Goal: Transaction & Acquisition: Subscribe to service/newsletter

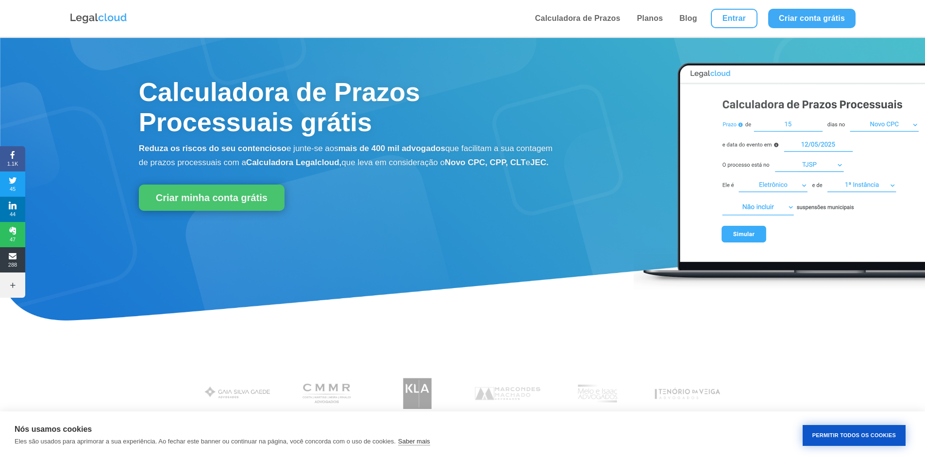
click at [834, 437] on button "Permitir Todos os Cookies" at bounding box center [853, 435] width 103 height 21
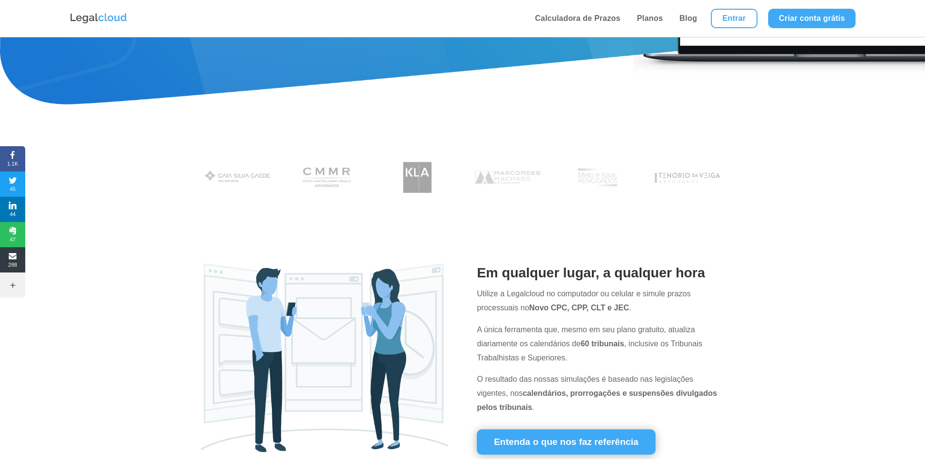
scroll to position [243, 0]
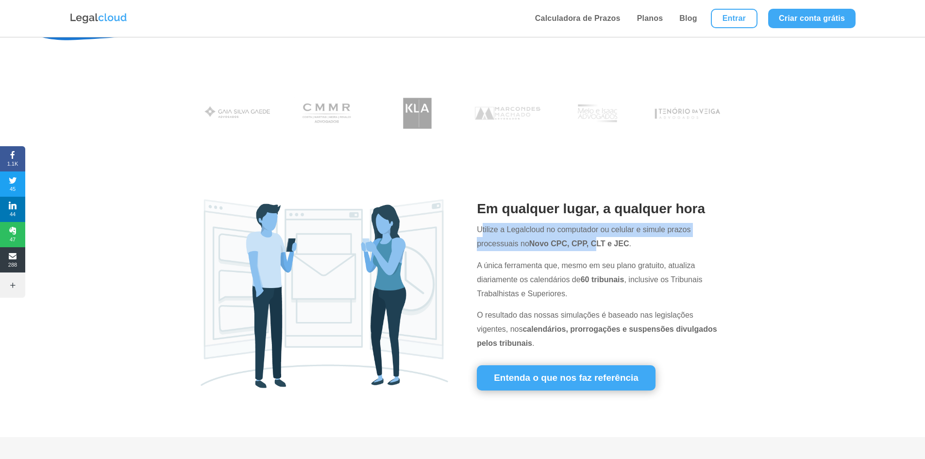
drag, startPoint x: 480, startPoint y: 232, endPoint x: 627, endPoint y: 246, distance: 147.7
click at [609, 245] on p "Utilize a Legalcloud no computador ou celular e simule prazos processuais no No…" at bounding box center [601, 241] width 248 height 36
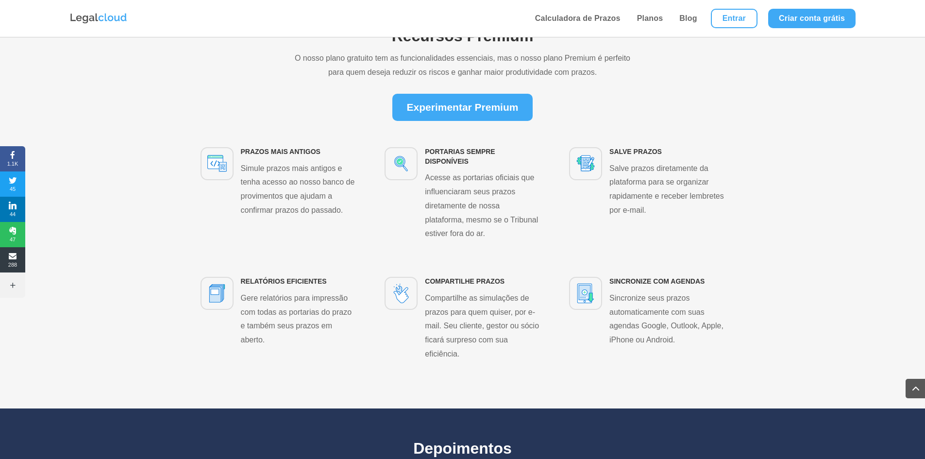
scroll to position [1699, 0]
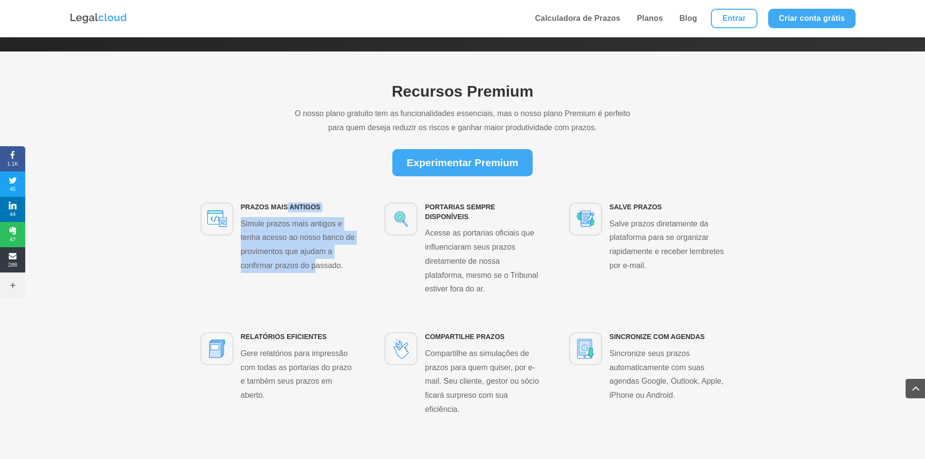
drag, startPoint x: 287, startPoint y: 206, endPoint x: 351, endPoint y: 265, distance: 86.6
click at [317, 268] on div "PRazos mais antigos Simule prazos mais antigos e tenha acesso ao nosso banco de…" at bounding box center [294, 237] width 122 height 70
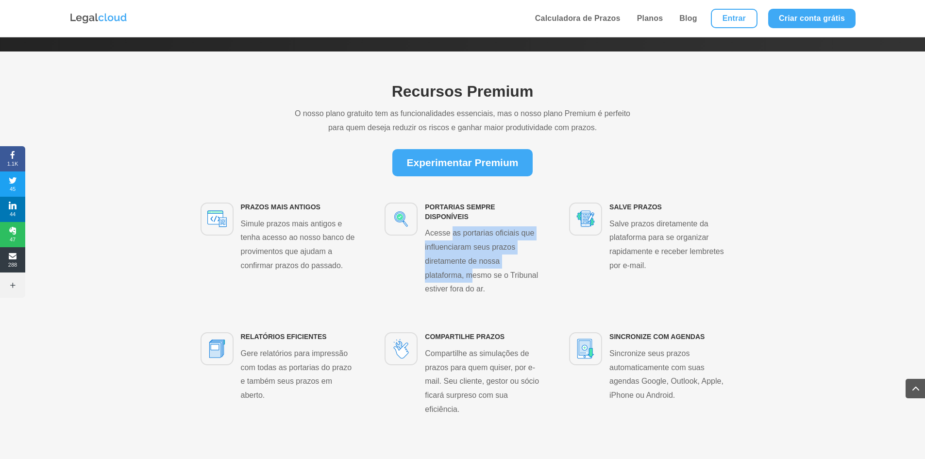
drag, startPoint x: 453, startPoint y: 231, endPoint x: 484, endPoint y: 286, distance: 62.8
click at [472, 283] on p "Acesse as portarias oficiais que influenciaram seus prazos diretamente de nossa…" at bounding box center [482, 261] width 115 height 70
click at [479, 279] on p "Acesse as portarias oficiais que influenciaram seus prazos diretamente de nossa…" at bounding box center [482, 261] width 115 height 70
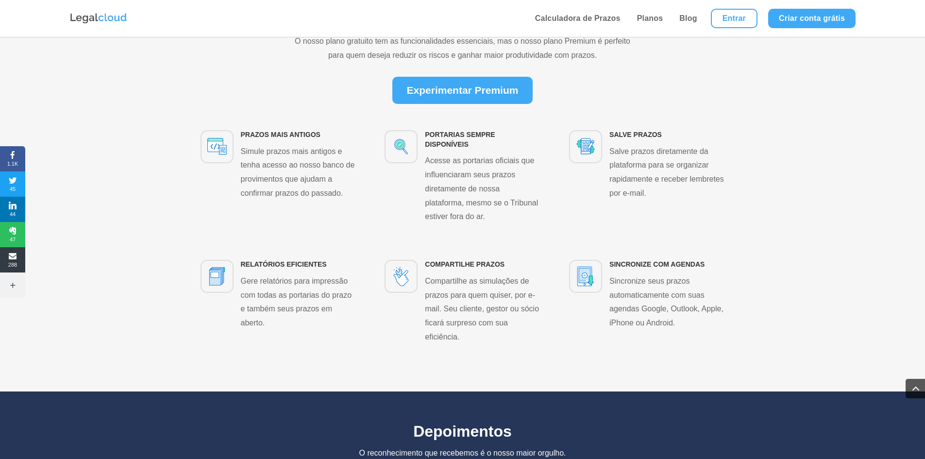
scroll to position [1796, 0]
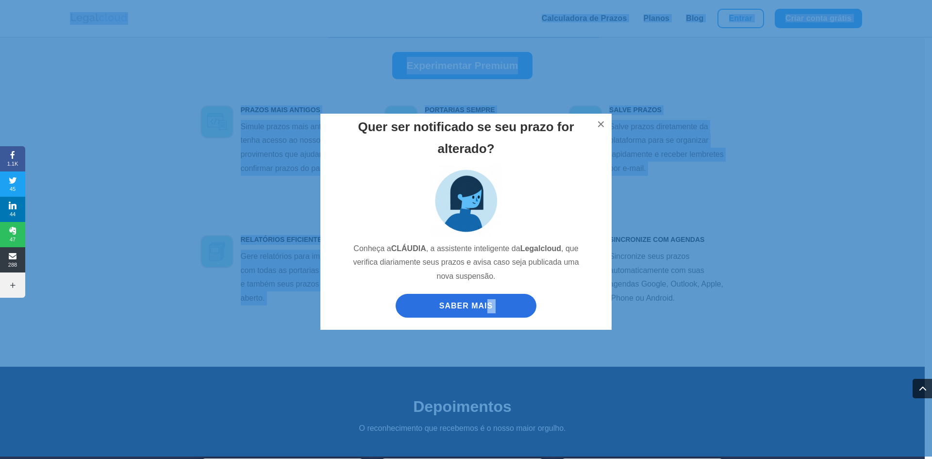
drag, startPoint x: 488, startPoint y: 256, endPoint x: 501, endPoint y: 283, distance: 29.7
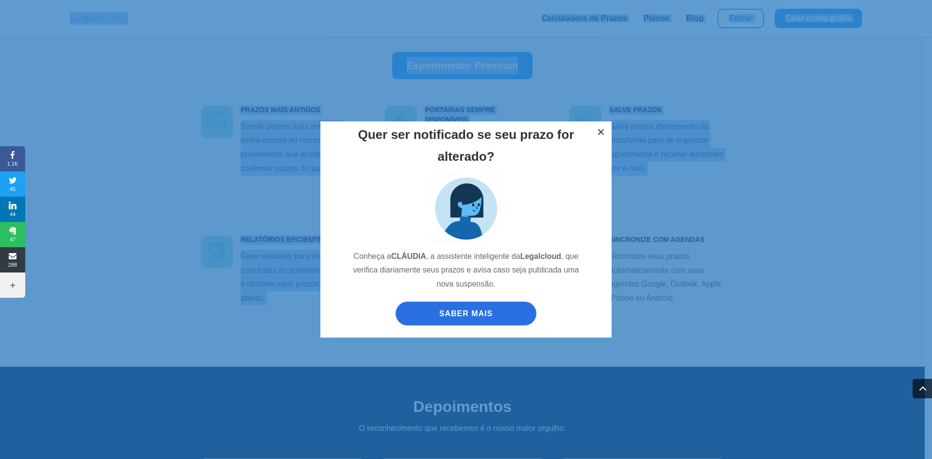
click at [602, 133] on button "×" at bounding box center [600, 131] width 21 height 21
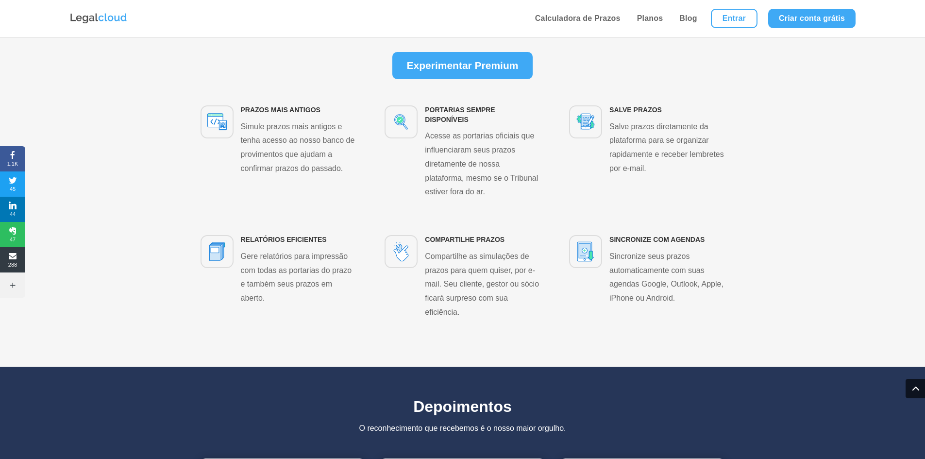
click at [632, 238] on span "sincronize com agendas" at bounding box center [656, 239] width 95 height 8
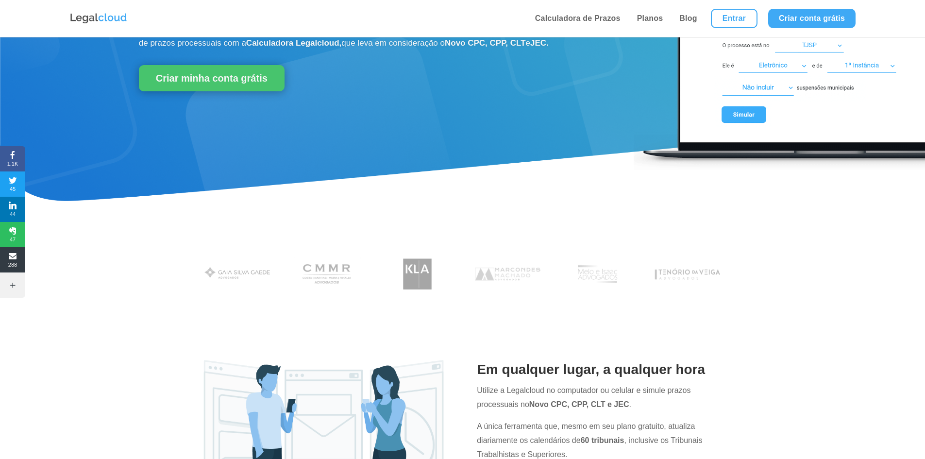
scroll to position [0, 0]
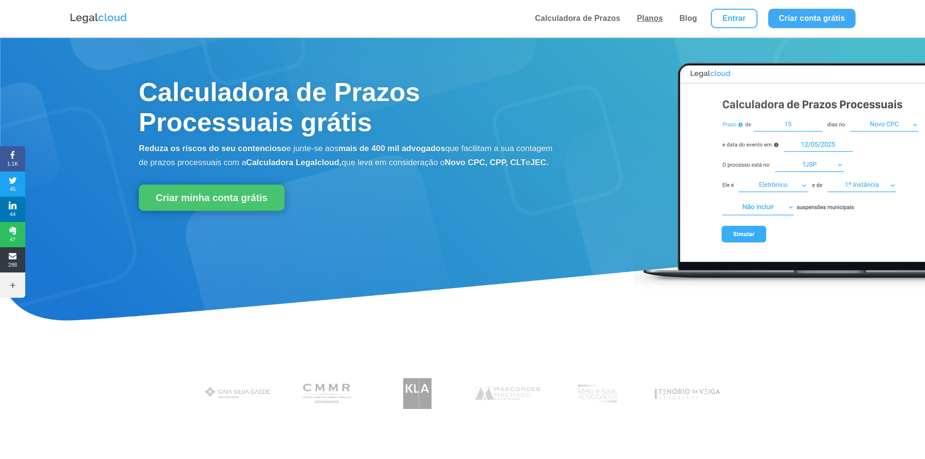
click at [646, 20] on link "Planos" at bounding box center [650, 18] width 32 height 37
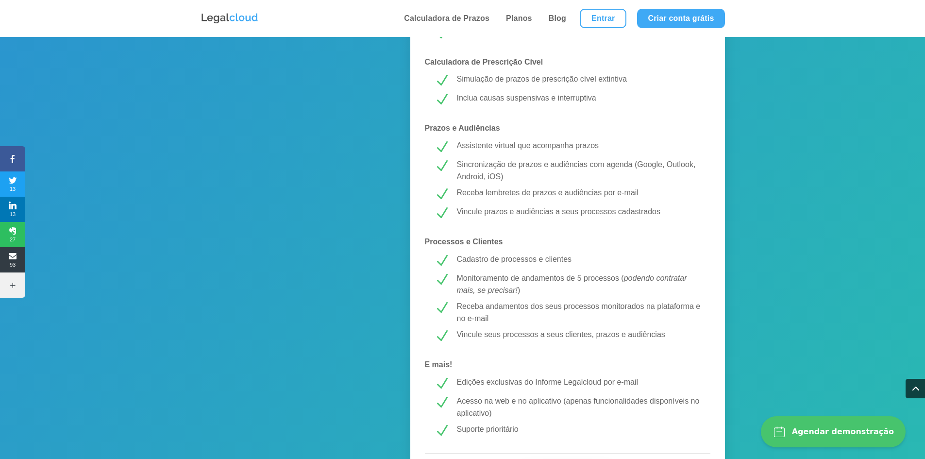
scroll to position [679, 0]
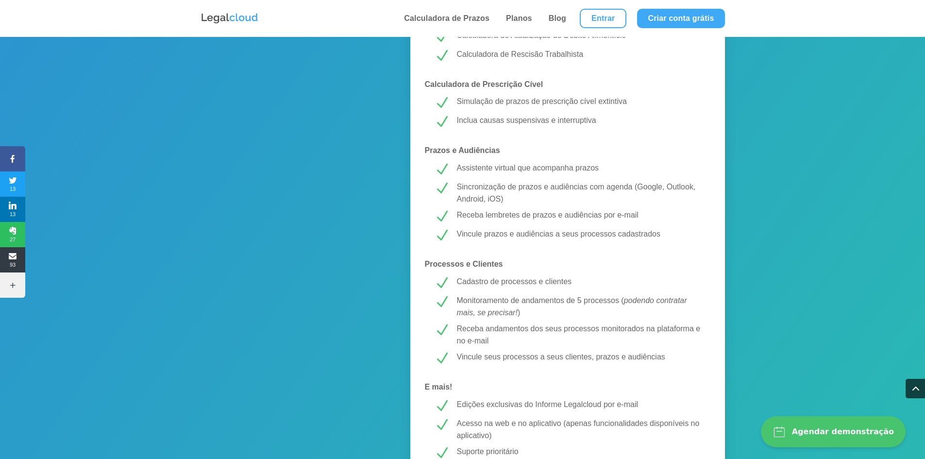
drag, startPoint x: 482, startPoint y: 311, endPoint x: 506, endPoint y: 312, distance: 23.3
click at [490, 311] on em "podendo contratar mais, se precisar!" at bounding box center [572, 306] width 230 height 21
click at [506, 312] on em "podendo contratar mais, se precisar!" at bounding box center [572, 306] width 230 height 21
drag, startPoint x: 535, startPoint y: 329, endPoint x: 468, endPoint y: 331, distance: 67.5
click at [531, 330] on p "Receba andamentos dos seus processos monitorados na plataforma e no e-mail" at bounding box center [579, 334] width 244 height 25
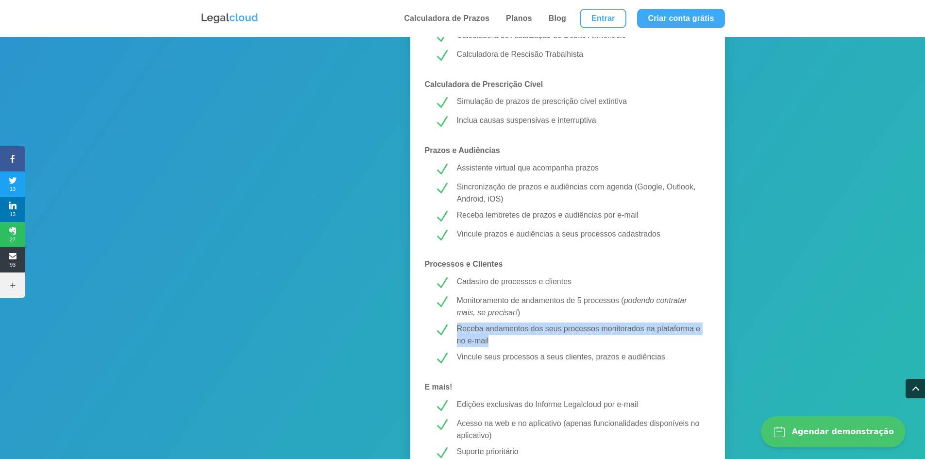
drag, startPoint x: 456, startPoint y: 327, endPoint x: 591, endPoint y: 337, distance: 134.8
click at [591, 337] on div "Receba andamentos dos seus processos monitorados na plataforma e no e-mail" at bounding box center [574, 334] width 251 height 25
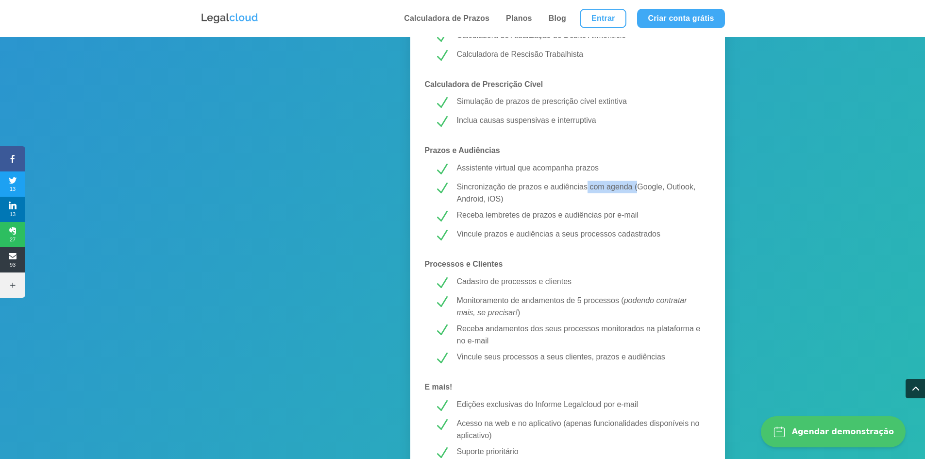
drag, startPoint x: 588, startPoint y: 186, endPoint x: 638, endPoint y: 186, distance: 50.0
click at [638, 186] on p "Sincronização de prazos e audiências com agenda (Google, Outlook, Android, iOS)" at bounding box center [579, 193] width 244 height 25
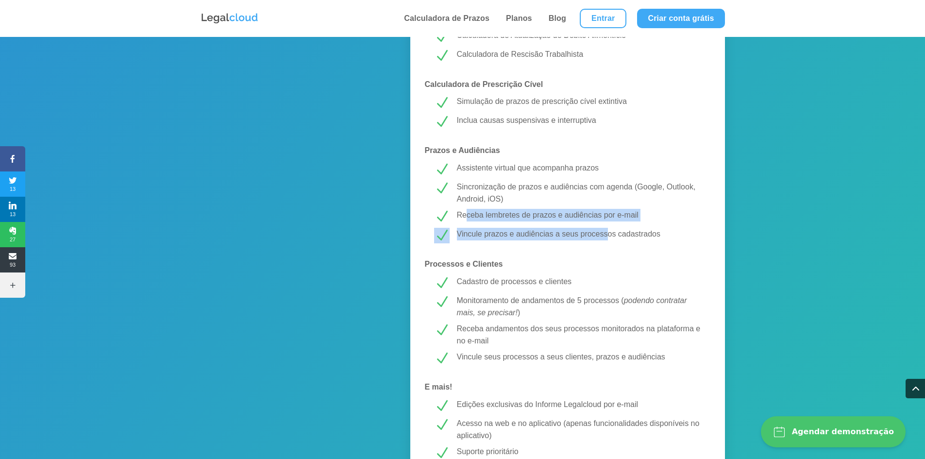
drag, startPoint x: 480, startPoint y: 213, endPoint x: 633, endPoint y: 233, distance: 155.3
click at [628, 233] on div "MELHOR CUSTO-BENEFÍCIO! PREMIUM R$ 43,99 /mês Testar Grátis Calculadora de Praz…" at bounding box center [567, 38] width 315 height 1079
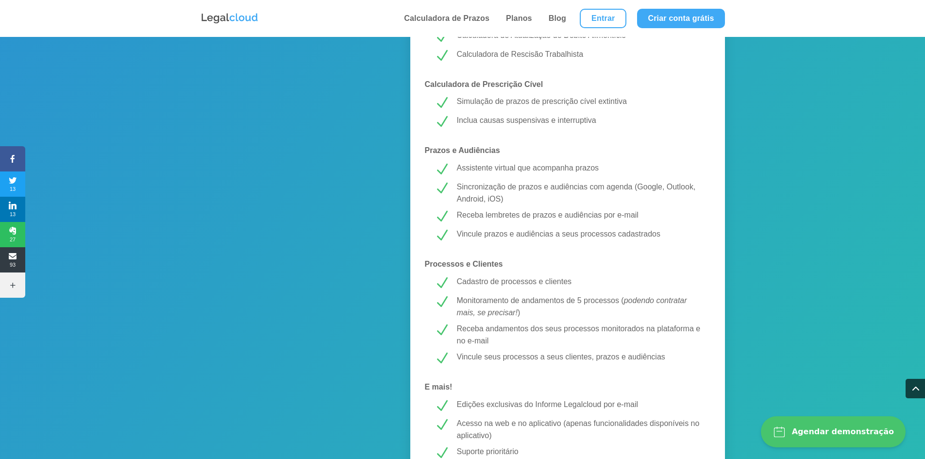
click at [654, 235] on p "Vincule prazos e audiências a seus processos cadastrados" at bounding box center [579, 234] width 244 height 13
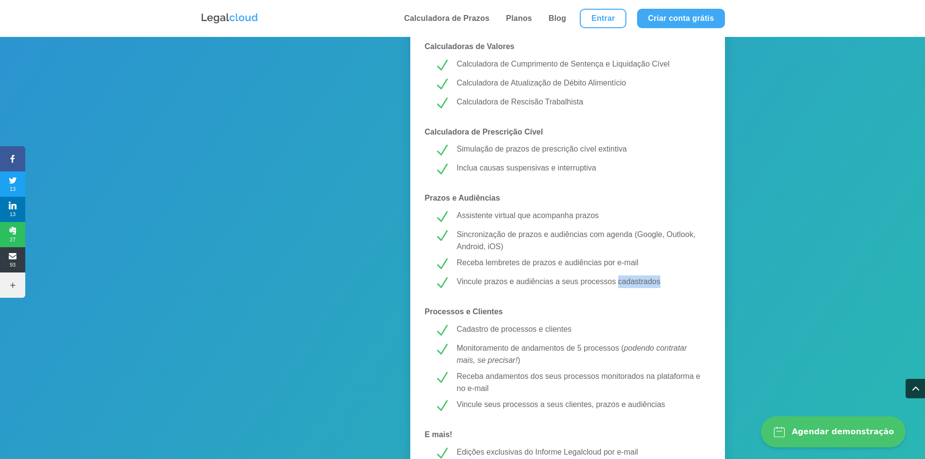
scroll to position [533, 0]
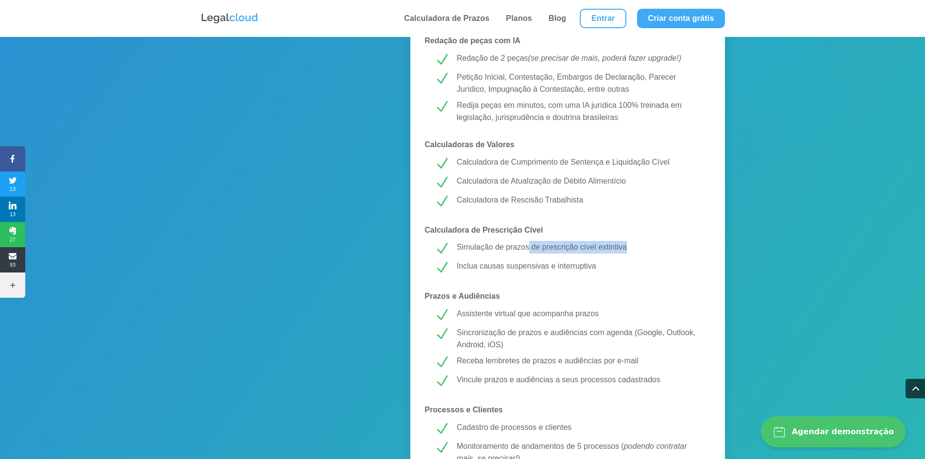
drag, startPoint x: 529, startPoint y: 245, endPoint x: 634, endPoint y: 245, distance: 105.3
click at [634, 245] on p "Simulação de prazos de prescrição cível extintiva" at bounding box center [579, 247] width 244 height 13
click at [637, 243] on p "Simulação de prazos de prescrição cível extintiva" at bounding box center [579, 247] width 244 height 13
drag, startPoint x: 497, startPoint y: 265, endPoint x: 623, endPoint y: 265, distance: 126.2
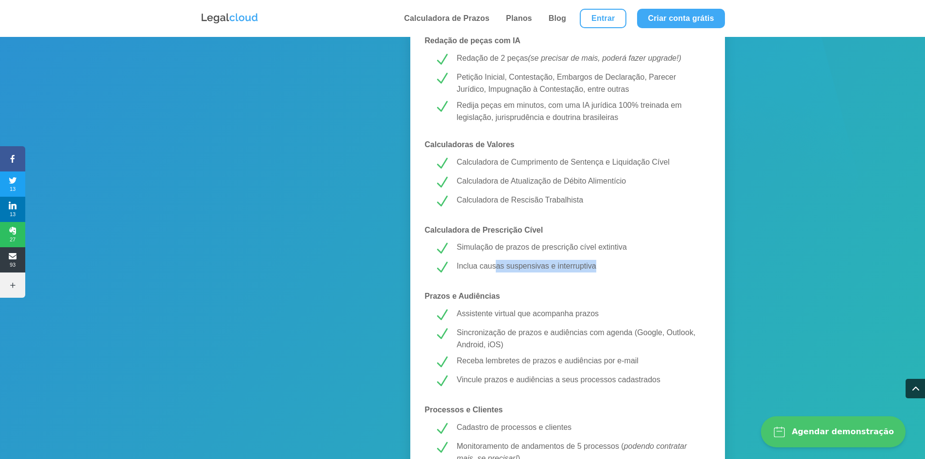
click at [612, 266] on p "Inclua causas suspensivas e interruptiva" at bounding box center [579, 266] width 244 height 13
click at [623, 265] on p "Inclua causas suspensivas e interruptiva" at bounding box center [579, 266] width 244 height 13
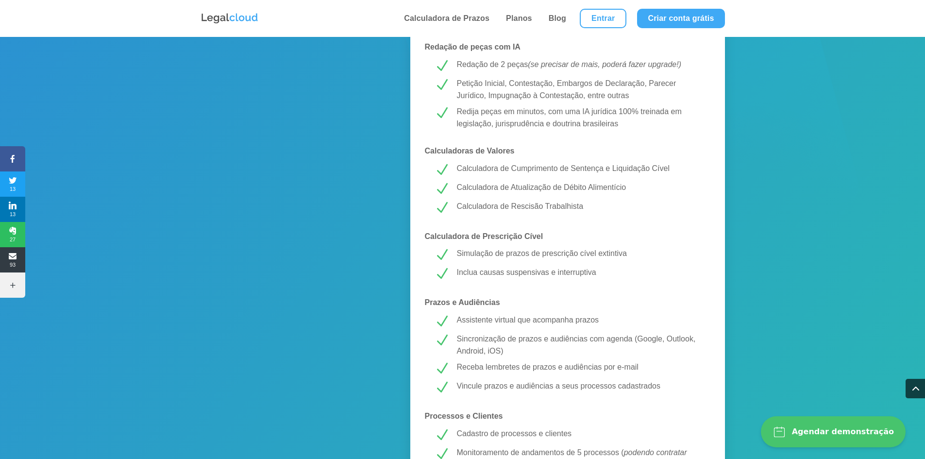
scroll to position [485, 0]
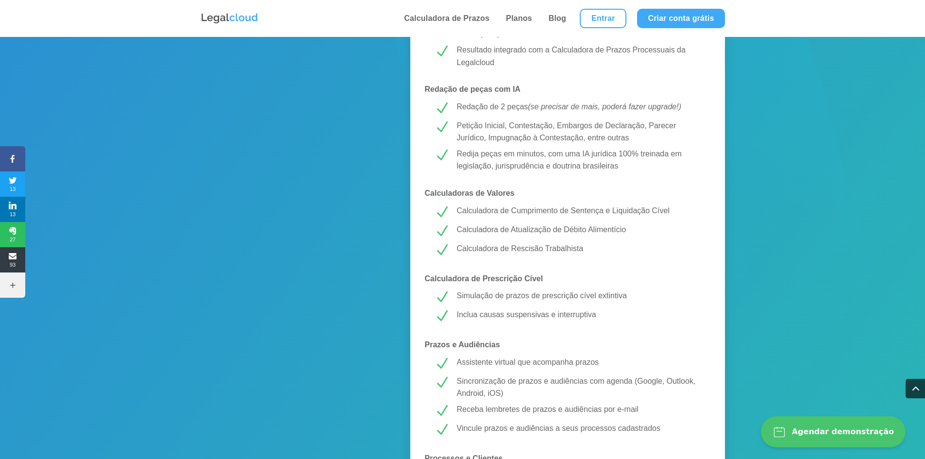
drag, startPoint x: 479, startPoint y: 210, endPoint x: 522, endPoint y: 215, distance: 43.5
click at [484, 211] on p "Calculadora de Cumprimento de Sentença e Liquidação Cível" at bounding box center [579, 210] width 244 height 13
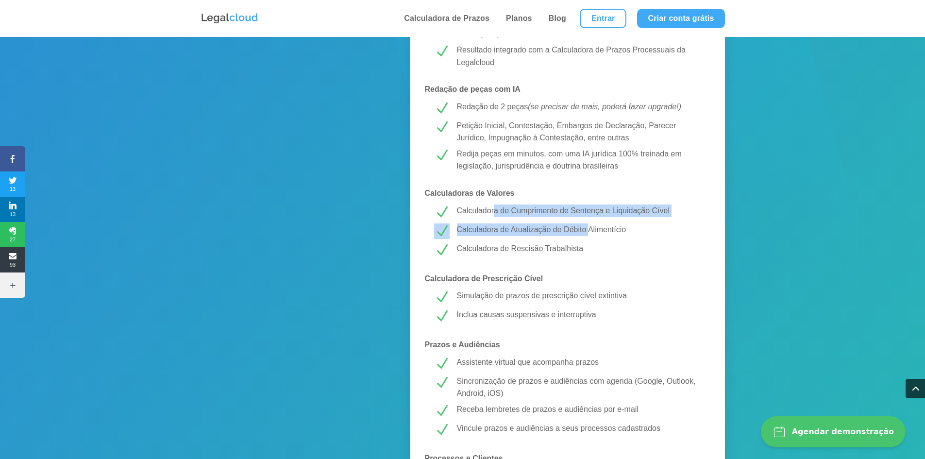
drag, startPoint x: 522, startPoint y: 215, endPoint x: 553, endPoint y: 254, distance: 50.8
click at [585, 234] on div "MELHOR CUSTO-BENEFÍCIO! PREMIUM R$ 43,99 /mês Testar Grátis Calculadora de Praz…" at bounding box center [567, 232] width 315 height 1079
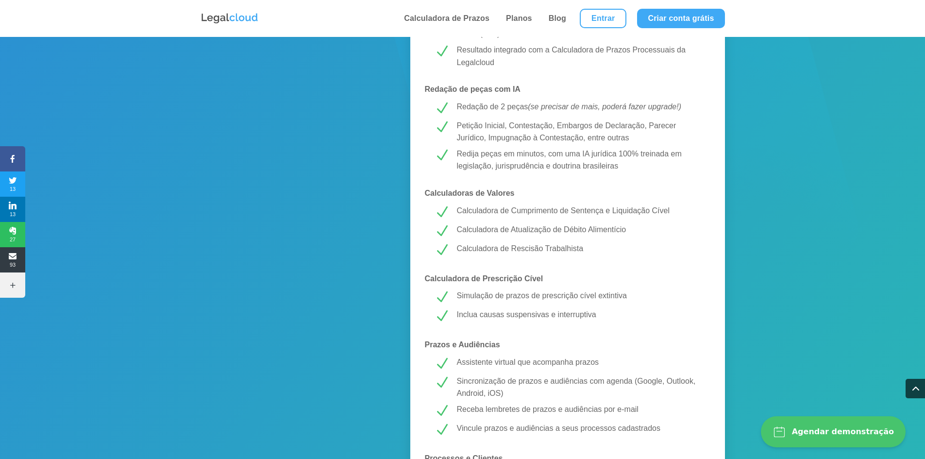
click at [551, 256] on div "Calculadora de Rescisão Trabalhista" at bounding box center [574, 250] width 251 height 16
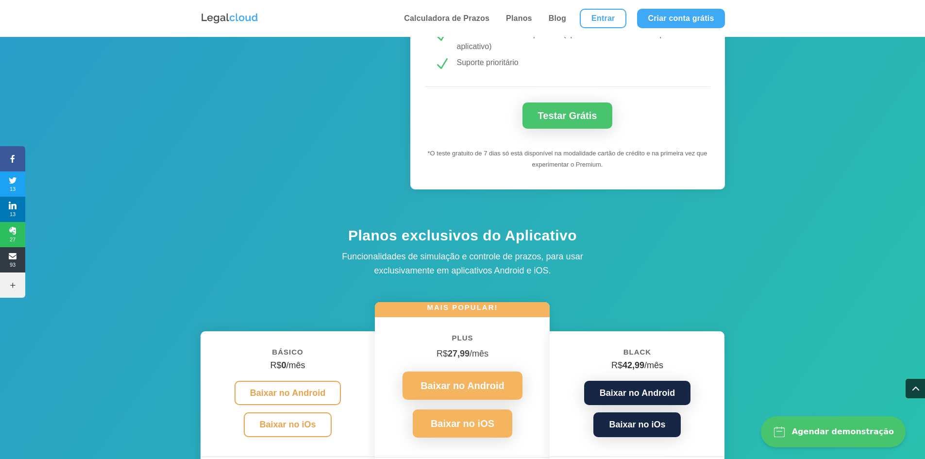
scroll to position [1310, 0]
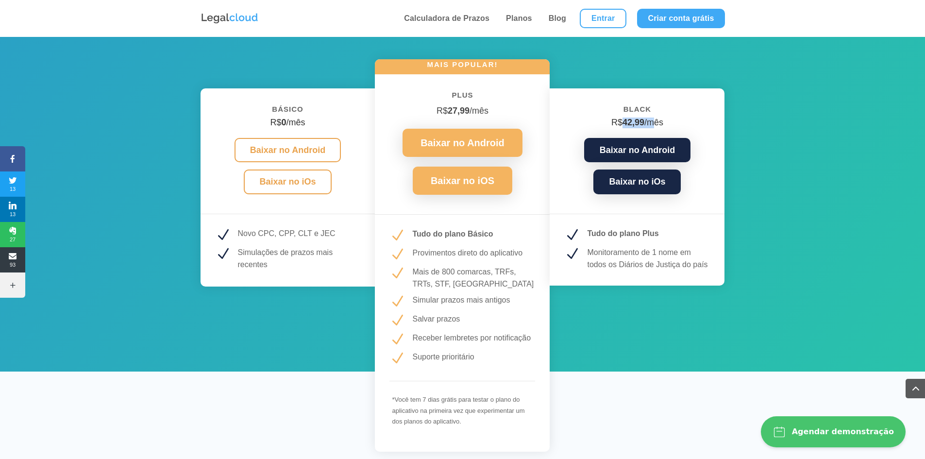
drag, startPoint x: 623, startPoint y: 125, endPoint x: 730, endPoint y: 122, distance: 107.3
click at [657, 120] on h4 "R$ 42,99 /mês" at bounding box center [637, 125] width 146 height 16
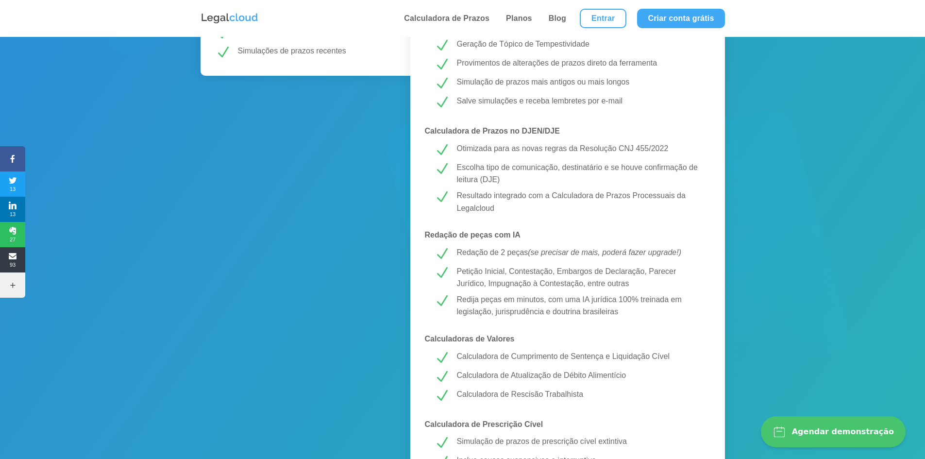
scroll to position [49, 0]
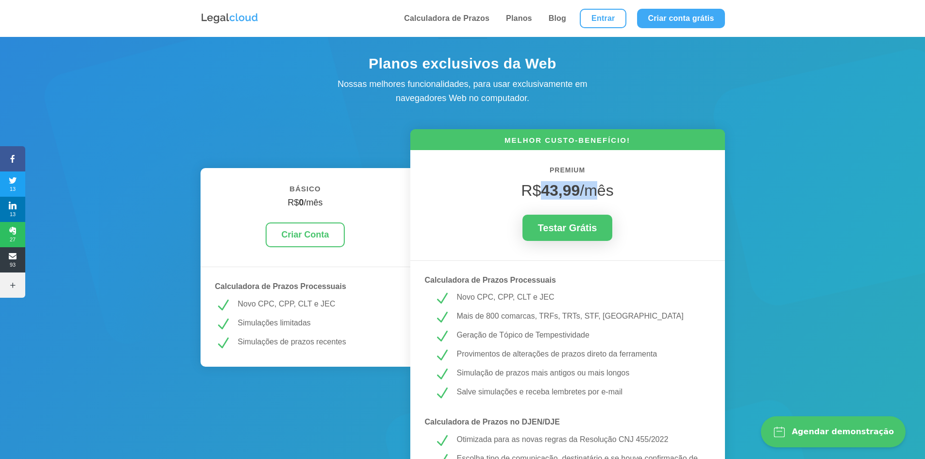
drag, startPoint x: 547, startPoint y: 189, endPoint x: 595, endPoint y: 188, distance: 48.1
click at [595, 188] on span "R$ 43,99 /mês" at bounding box center [567, 190] width 92 height 17
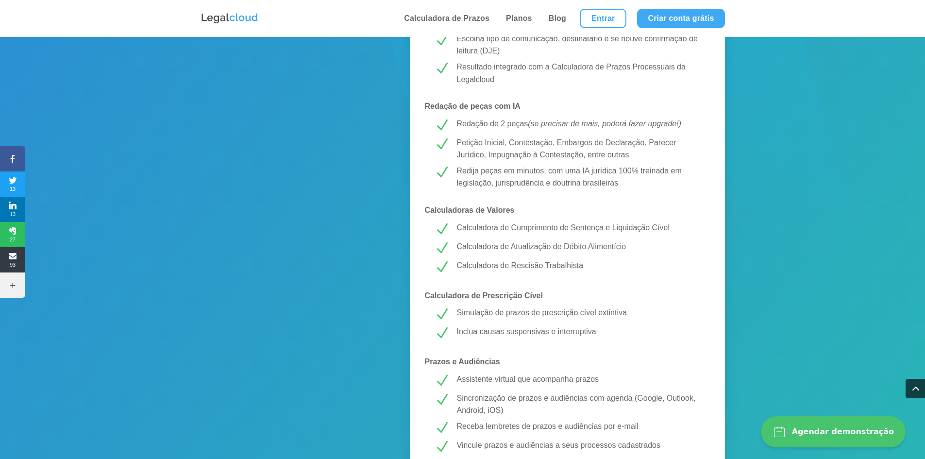
scroll to position [485, 0]
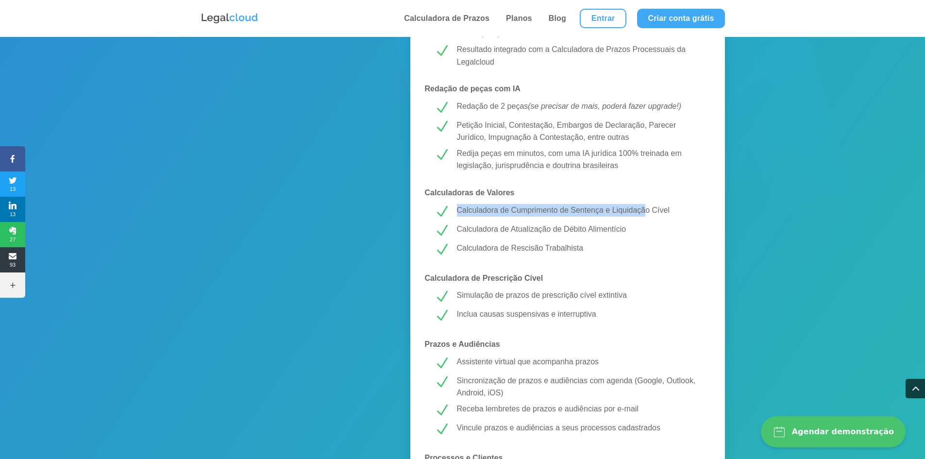
drag, startPoint x: 458, startPoint y: 210, endPoint x: 645, endPoint y: 207, distance: 187.4
click at [645, 207] on p "Calculadora de Cumprimento de Sentença e Liquidação Cível" at bounding box center [579, 210] width 244 height 13
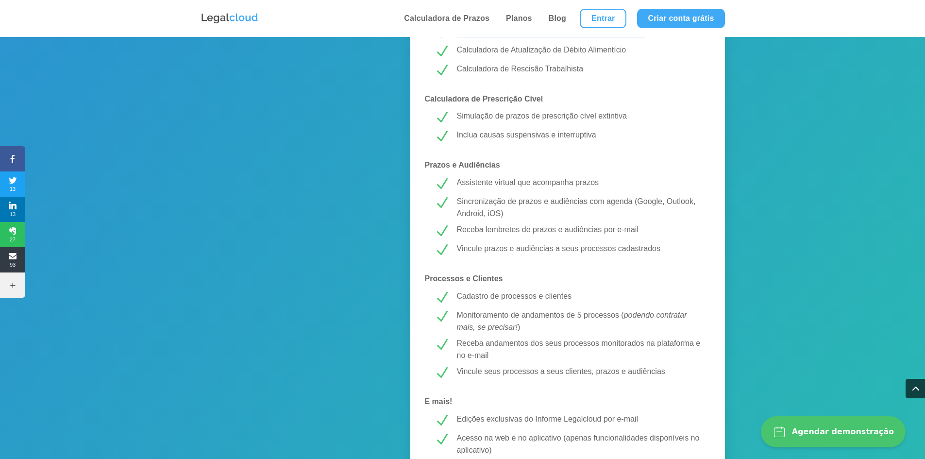
scroll to position [680, 0]
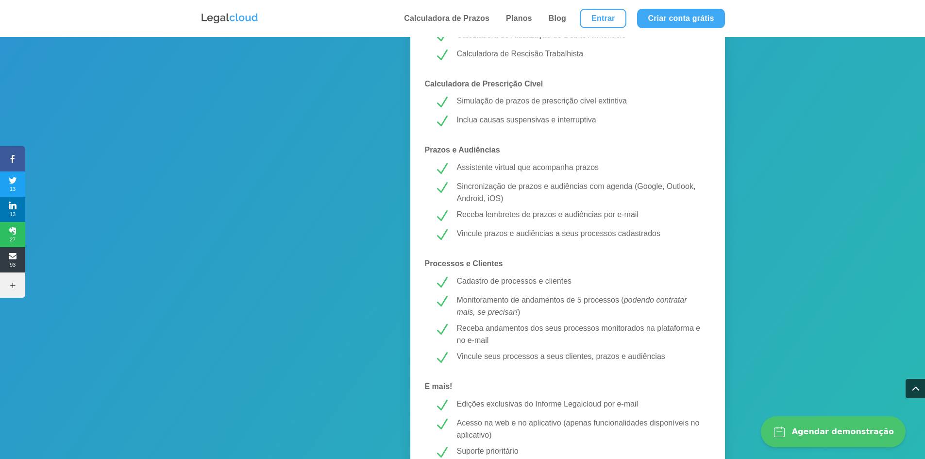
click at [470, 278] on p "Cadastro de processos e clientes" at bounding box center [579, 281] width 244 height 13
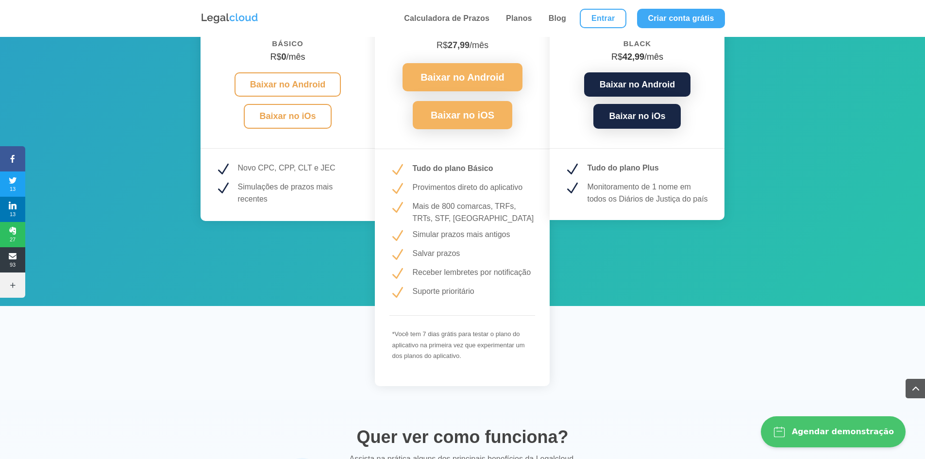
scroll to position [1359, 0]
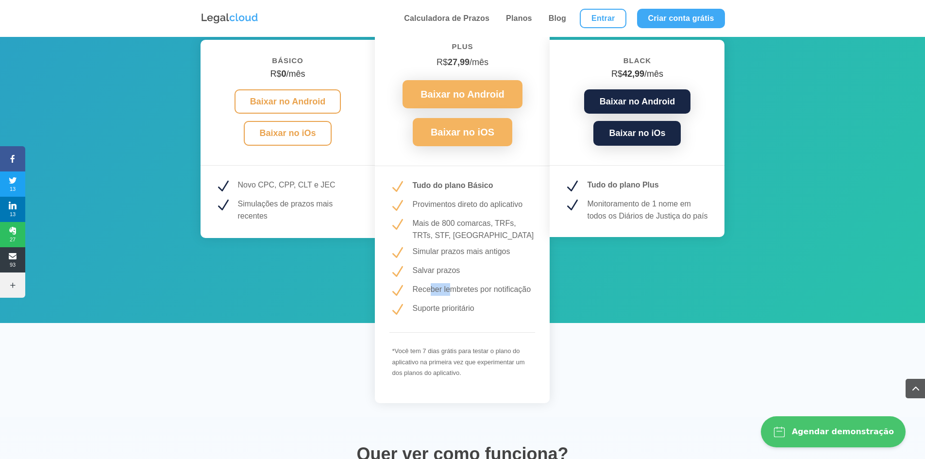
drag, startPoint x: 431, startPoint y: 290, endPoint x: 450, endPoint y: 289, distance: 19.9
click at [450, 290] on p "Receber lembretes por notificação" at bounding box center [473, 289] width 123 height 13
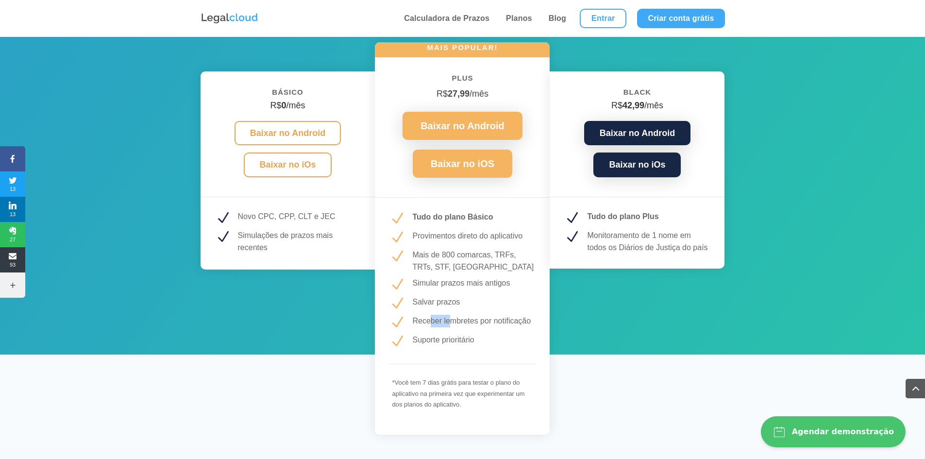
scroll to position [1310, 0]
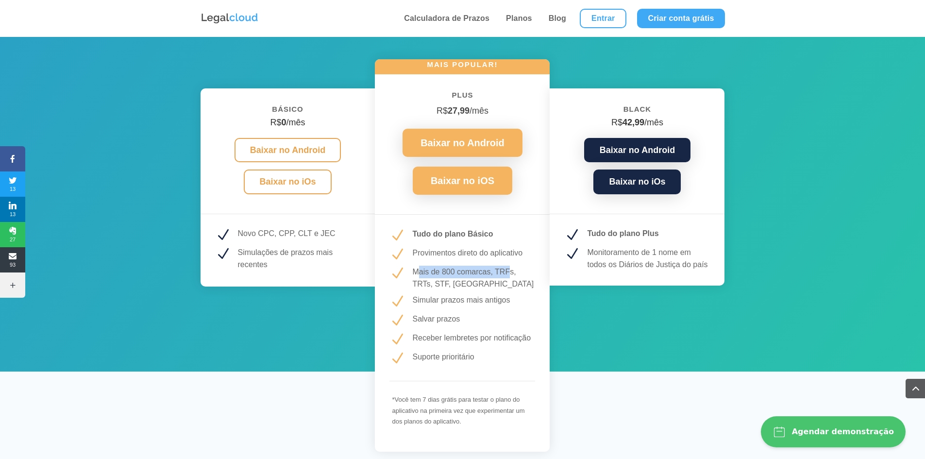
drag, startPoint x: 417, startPoint y: 270, endPoint x: 504, endPoint y: 270, distance: 86.9
click at [508, 269] on p "Mais de 800 comarcas, TRFs, TRTs, STF, STJ e TST" at bounding box center [473, 277] width 123 height 25
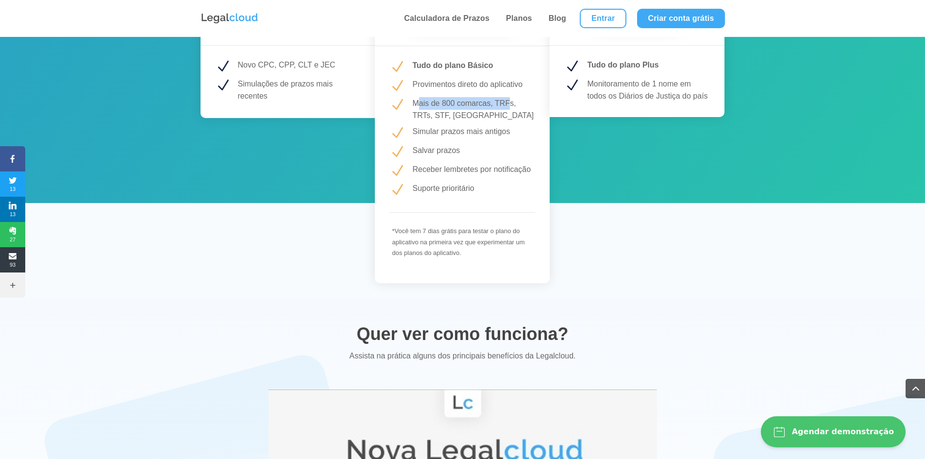
scroll to position [1359, 0]
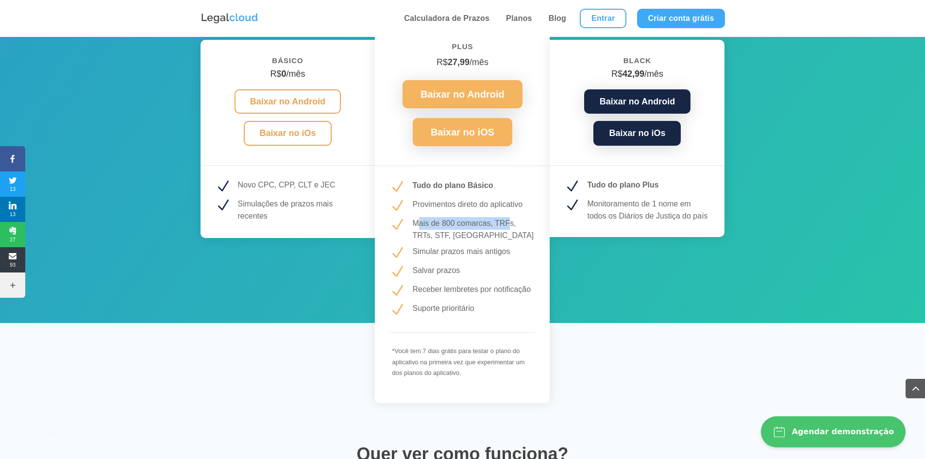
click at [238, 21] on img at bounding box center [229, 18] width 58 height 13
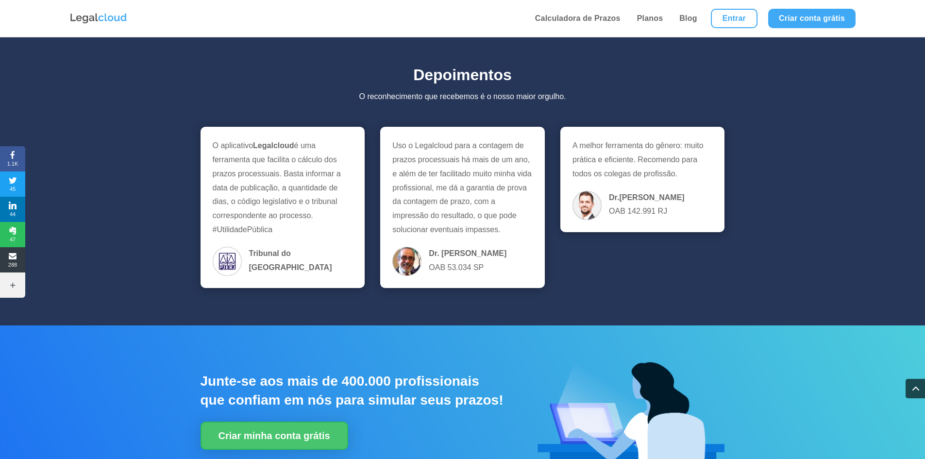
scroll to position [2128, 0]
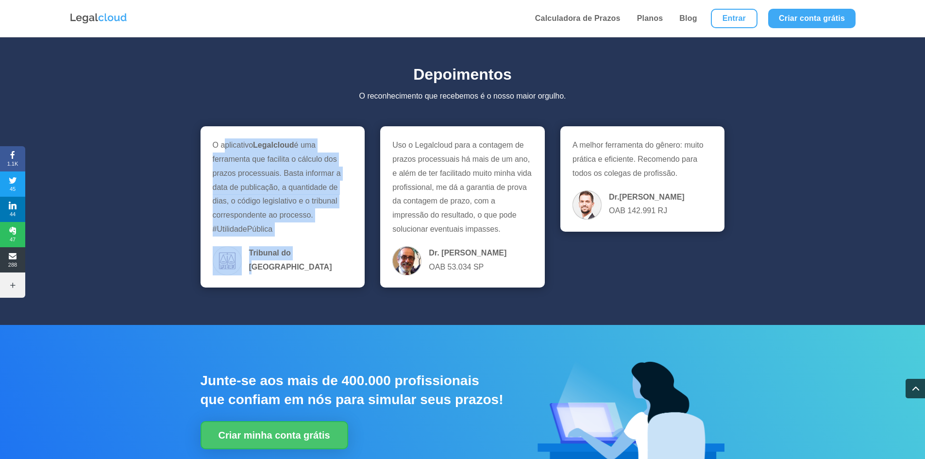
drag, startPoint x: 226, startPoint y: 144, endPoint x: 297, endPoint y: 260, distance: 135.5
click at [297, 260] on div "O aplicativo Legalcloud é uma ferramenta que facilita o cálculo dos prazos proc…" at bounding box center [283, 206] width 140 height 137
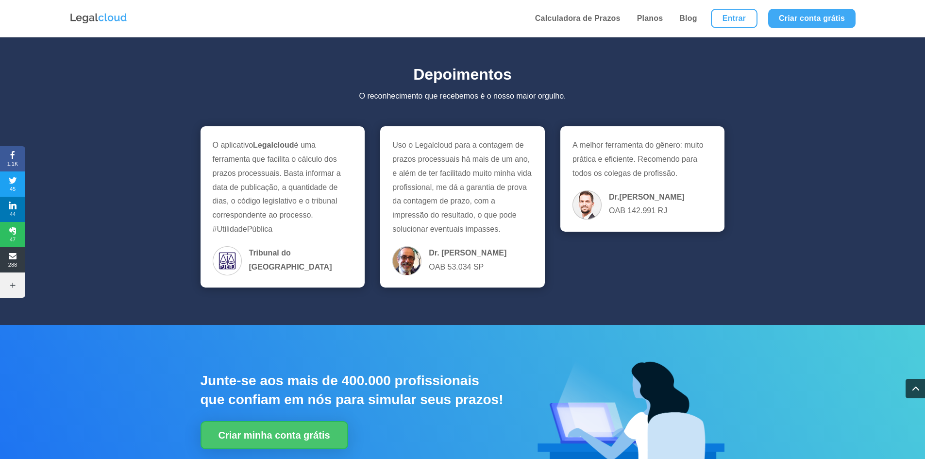
click at [309, 253] on b "Tribunal do [GEOGRAPHIC_DATA]" at bounding box center [290, 260] width 83 height 22
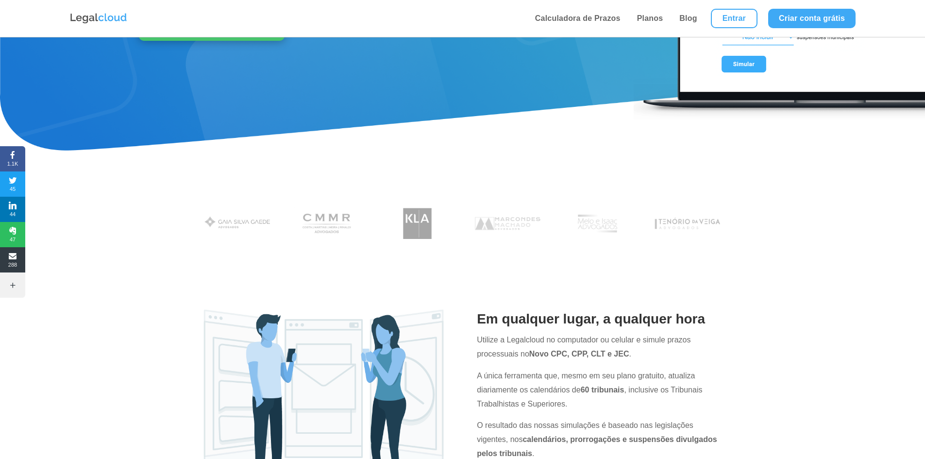
scroll to position [332, 0]
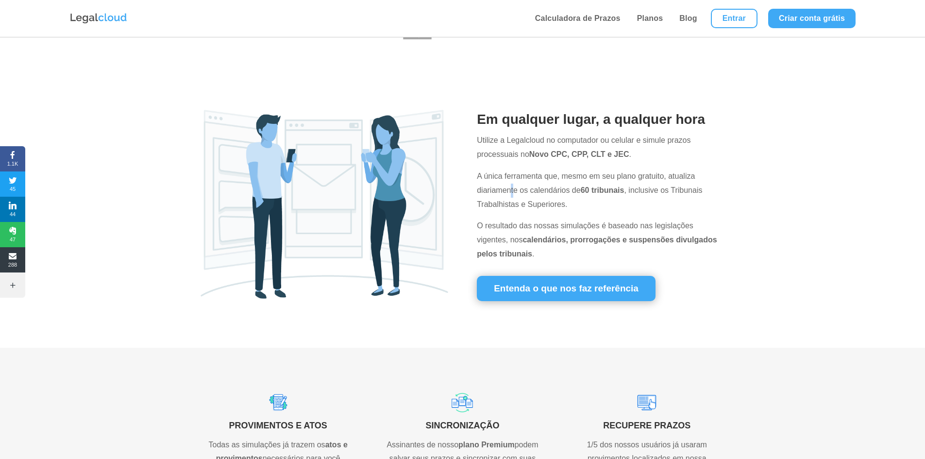
drag, startPoint x: 593, startPoint y: 190, endPoint x: 512, endPoint y: 183, distance: 81.8
click at [512, 183] on p "A única ferramenta que, mesmo em seu plano gratuito, atualiza diariamente os ca…" at bounding box center [601, 194] width 248 height 50
drag, startPoint x: 578, startPoint y: 189, endPoint x: 619, endPoint y: 190, distance: 41.3
click at [619, 190] on p "A única ferramenta que, mesmo em seu plano gratuito, atualiza diariamente os ca…" at bounding box center [601, 194] width 248 height 50
click at [610, 190] on strong "60 tribunais" at bounding box center [602, 190] width 44 height 8
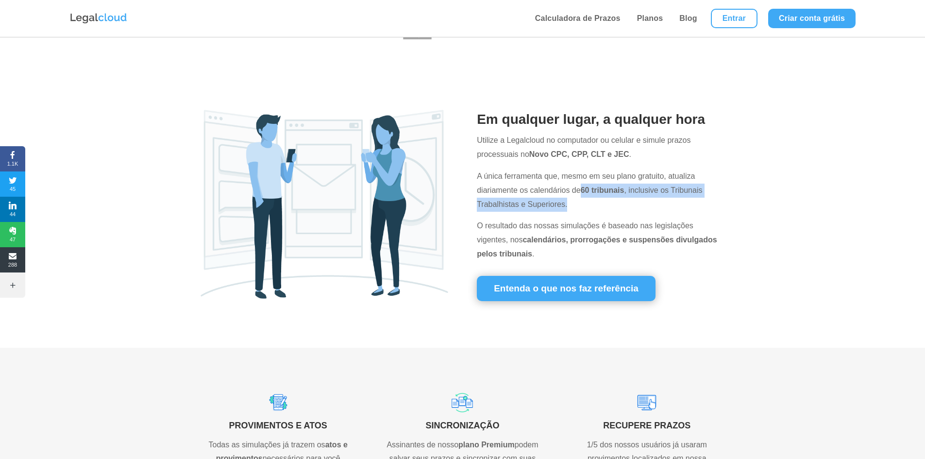
drag, startPoint x: 581, startPoint y: 189, endPoint x: 580, endPoint y: 199, distance: 9.8
click at [580, 199] on p "A única ferramenta que, mesmo em seu plano gratuito, atualiza diariamente os ca…" at bounding box center [601, 194] width 248 height 50
click at [585, 202] on p "A única ferramenta que, mesmo em seu plano gratuito, atualiza diariamente os ca…" at bounding box center [601, 194] width 248 height 50
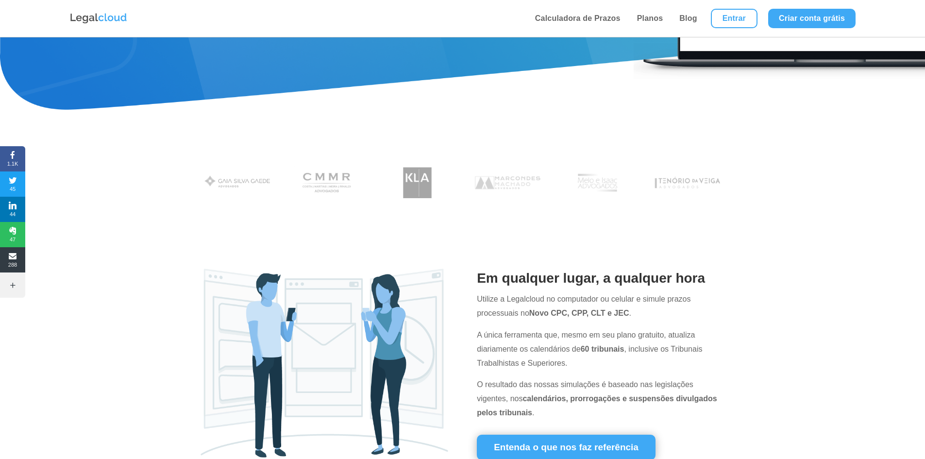
scroll to position [0, 0]
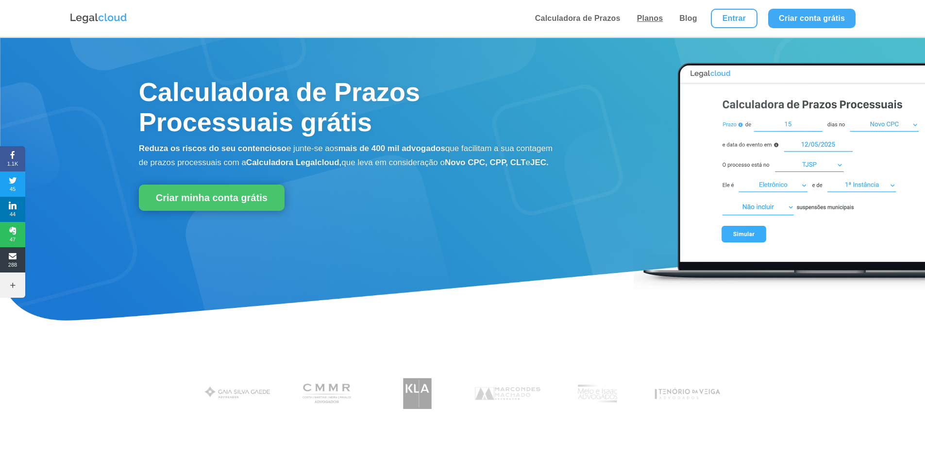
click at [652, 17] on link "Planos" at bounding box center [650, 18] width 32 height 37
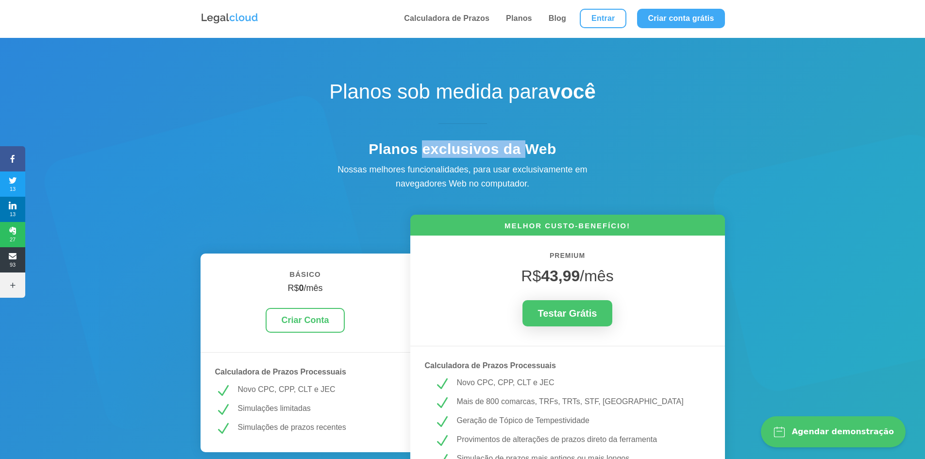
drag, startPoint x: 421, startPoint y: 150, endPoint x: 529, endPoint y: 150, distance: 108.2
click at [529, 150] on h4 "Planos exclusivos da Web" at bounding box center [463, 151] width 340 height 22
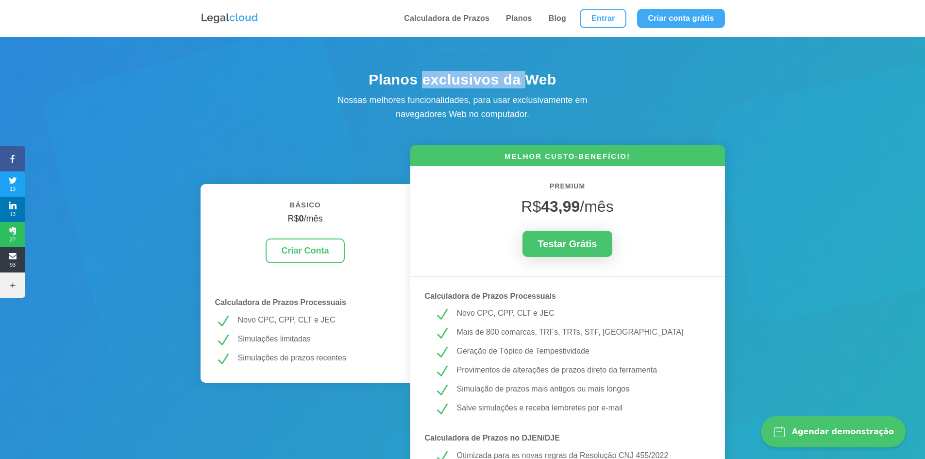
scroll to position [49, 0]
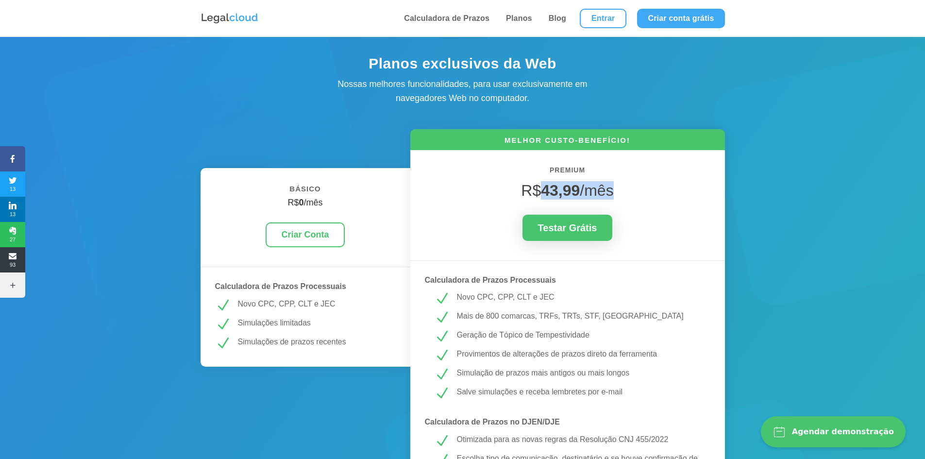
drag, startPoint x: 584, startPoint y: 191, endPoint x: 622, endPoint y: 190, distance: 37.9
click at [621, 190] on h4 "R$ 43,99 /mês" at bounding box center [567, 192] width 285 height 23
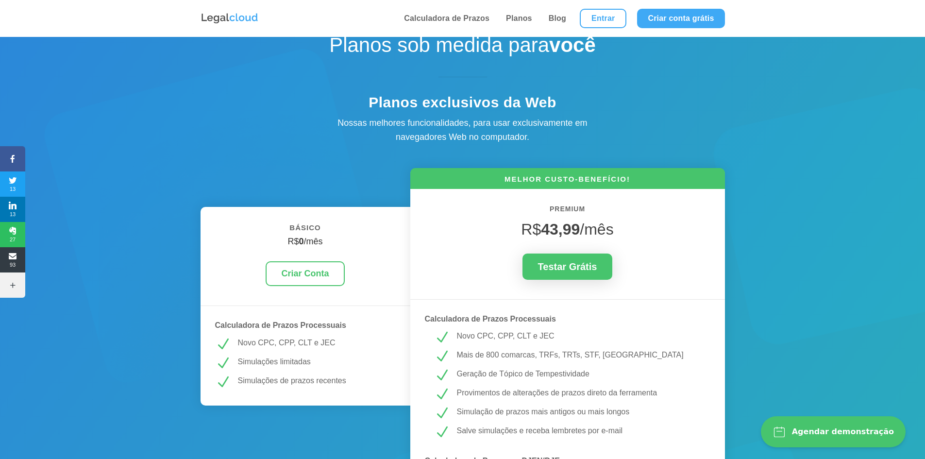
scroll to position [2067, 0]
